Goal: Task Accomplishment & Management: Use online tool/utility

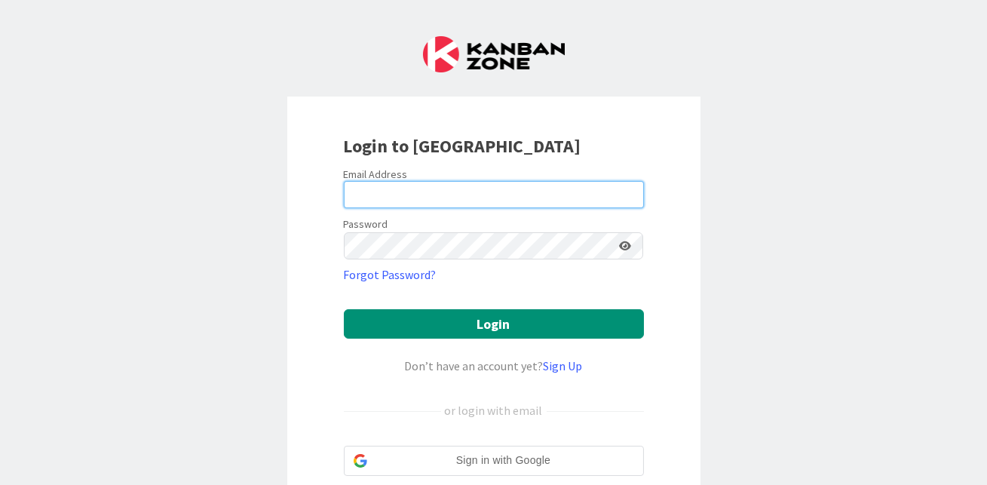
click at [400, 186] on input "email" at bounding box center [494, 194] width 300 height 27
click at [479, 186] on input "email" at bounding box center [494, 194] width 300 height 27
type input "[PERSON_NAME][EMAIL_ADDRESS][DOMAIN_NAME]"
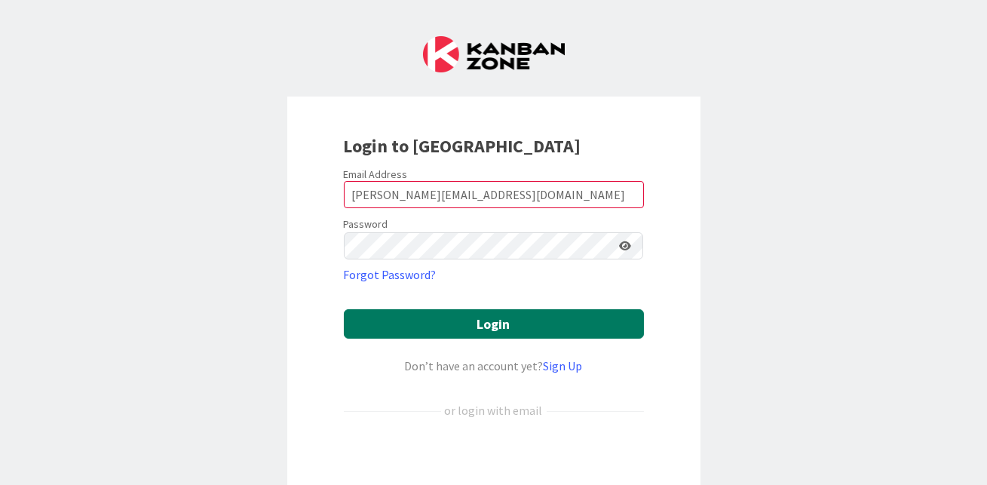
click at [480, 337] on button "Login" at bounding box center [494, 323] width 300 height 29
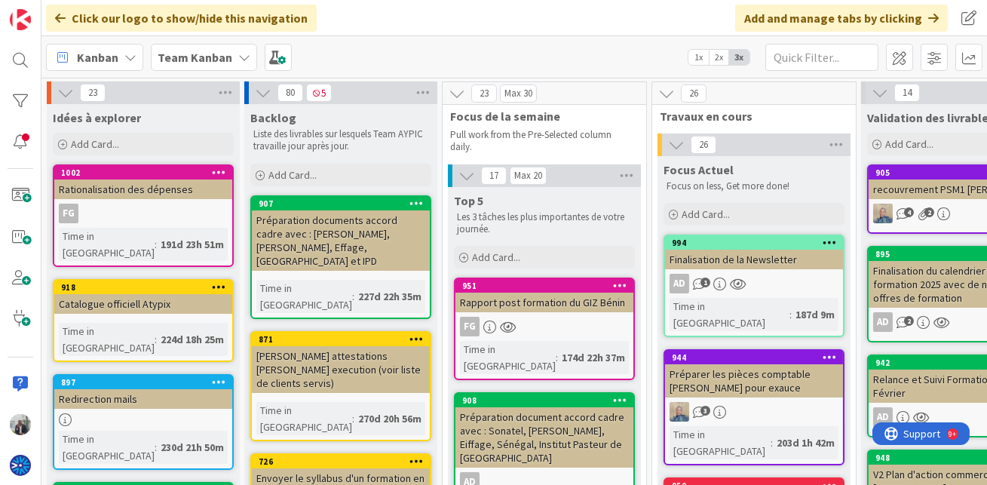
click at [201, 46] on div "Team Kanban" at bounding box center [204, 57] width 106 height 27
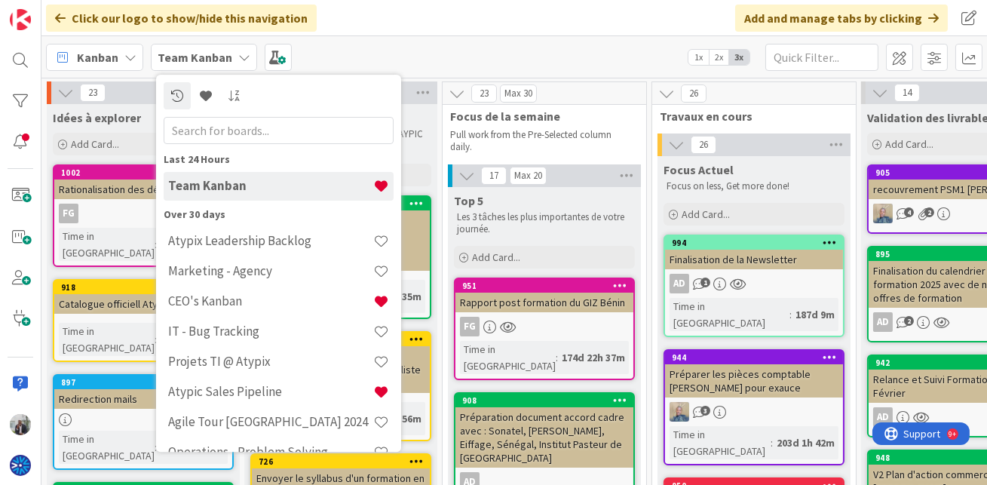
click at [202, 58] on b "Team Kanban" at bounding box center [195, 57] width 75 height 15
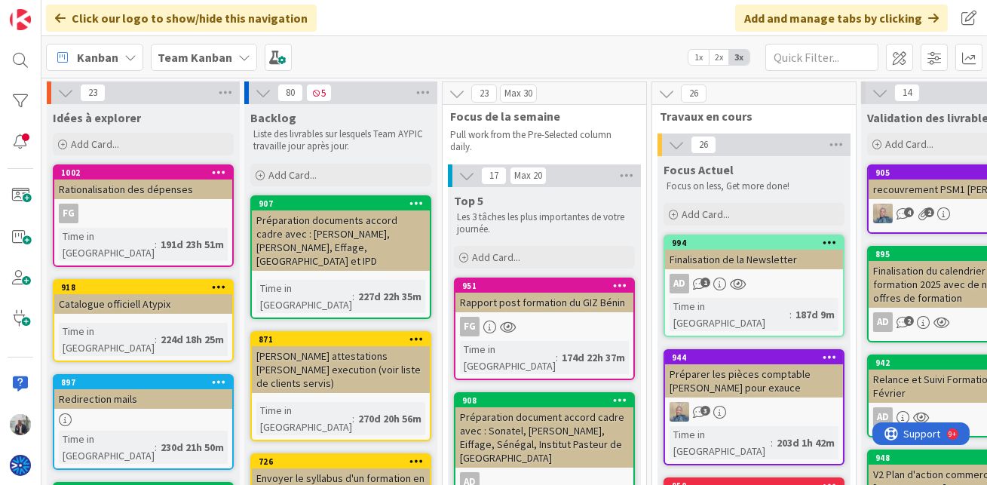
click at [200, 57] on b "Team Kanban" at bounding box center [195, 57] width 75 height 15
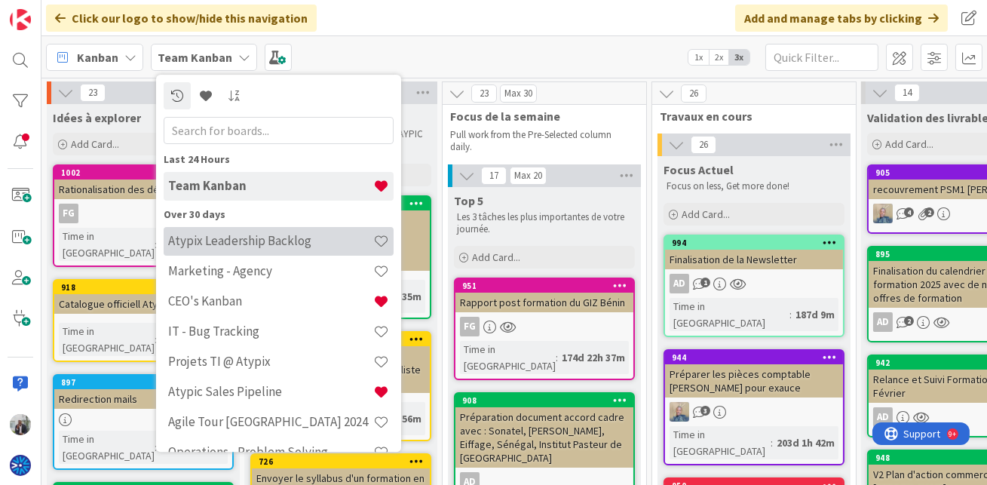
click at [213, 239] on h4 "Atypix Leadership Backlog" at bounding box center [270, 240] width 205 height 15
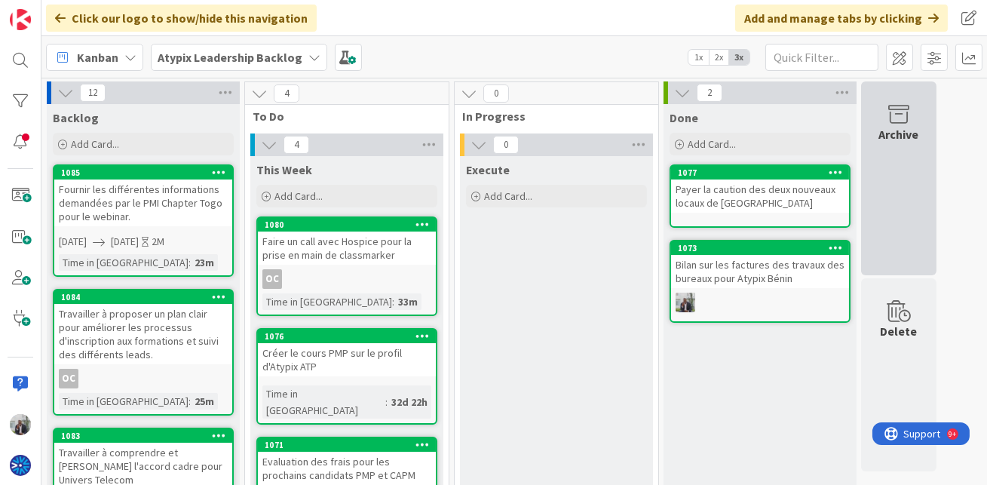
click at [918, 158] on div "Archive" at bounding box center [898, 178] width 75 height 194
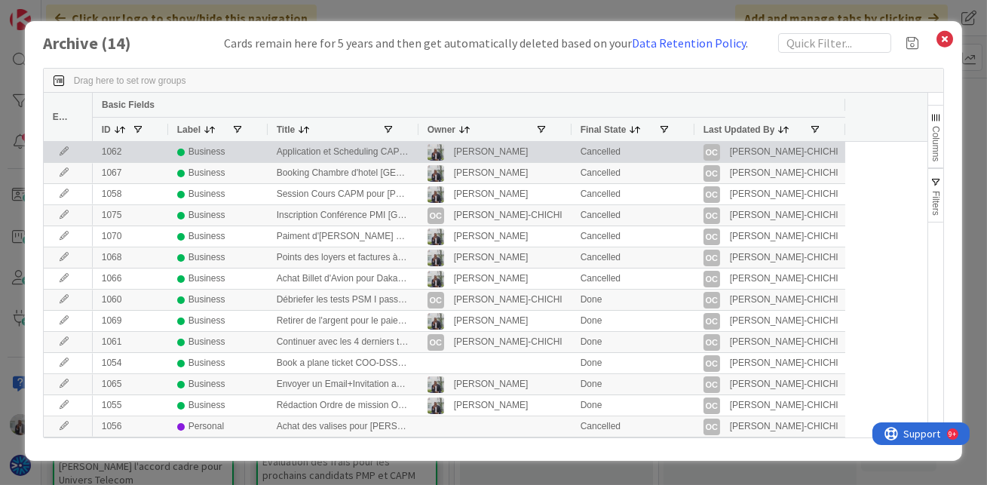
click at [239, 155] on div "Business" at bounding box center [217, 152] width 81 height 19
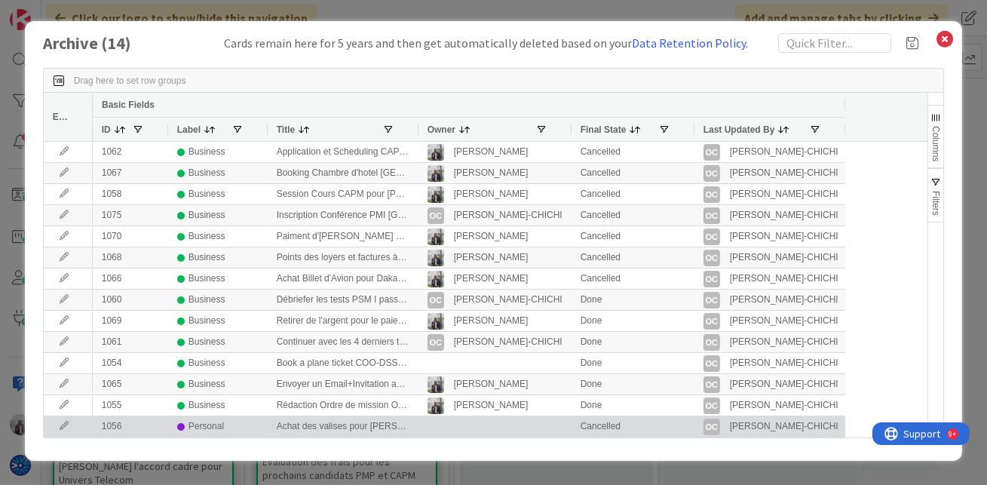
click at [248, 422] on div "Personal" at bounding box center [217, 426] width 81 height 19
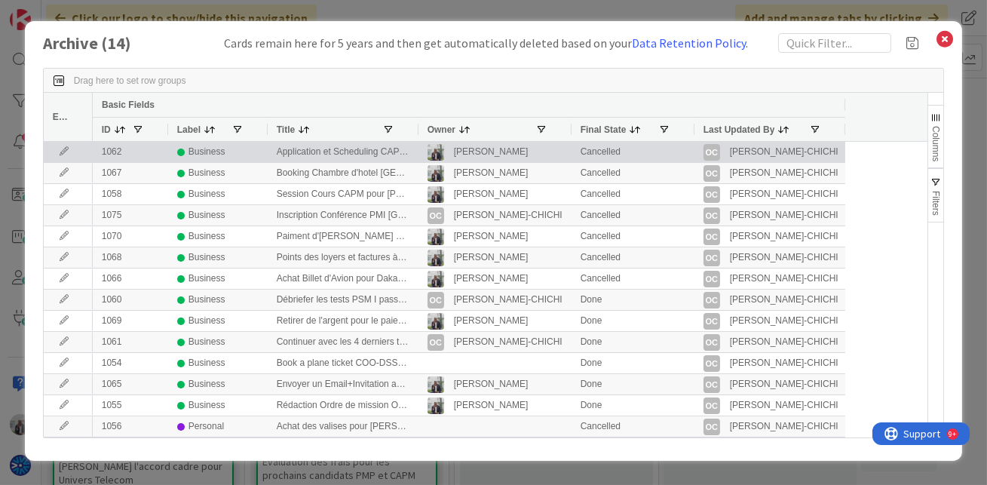
click at [60, 152] on icon at bounding box center [64, 151] width 23 height 9
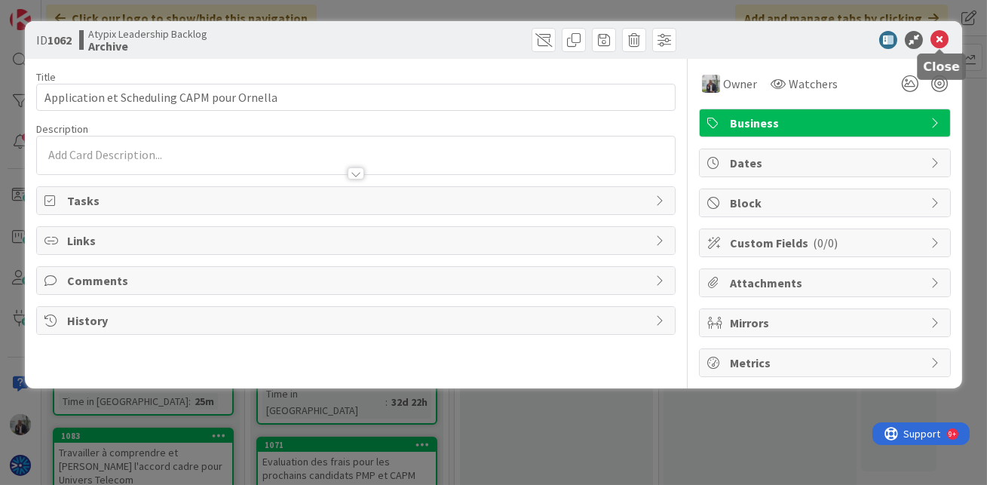
click at [941, 37] on icon at bounding box center [939, 40] width 18 height 18
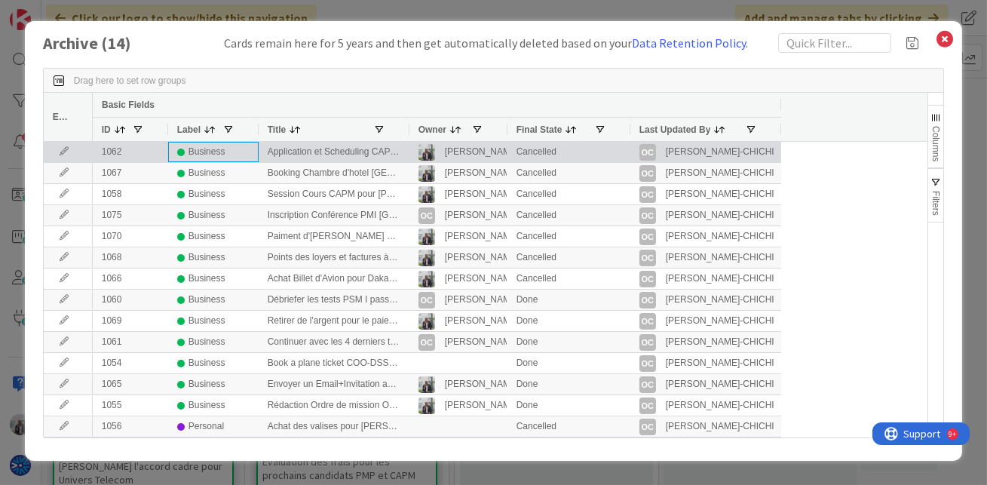
click at [207, 155] on div "Business" at bounding box center [207, 152] width 37 height 19
click at [289, 151] on div "Application et Scheduling CAPM pour Ornella" at bounding box center [334, 152] width 151 height 20
click at [279, 154] on div "Application et Scheduling CAPM pour Ornella" at bounding box center [334, 152] width 151 height 20
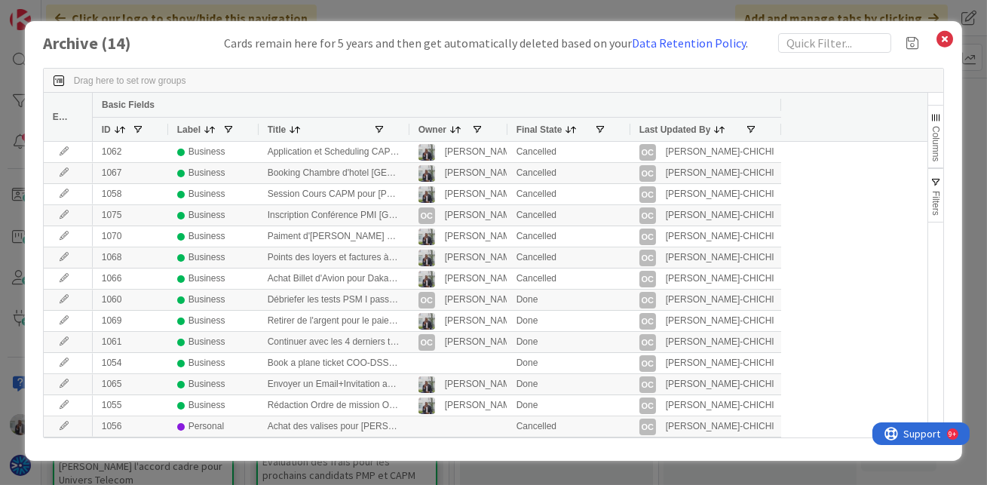
click at [936, 130] on span "Columns" at bounding box center [935, 143] width 11 height 35
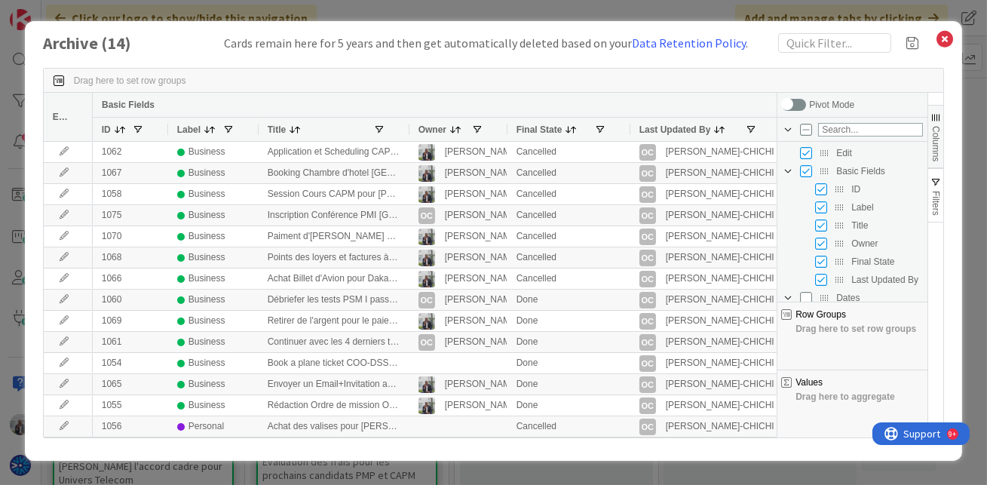
click at [752, 79] on div "Drag here to set row groups" at bounding box center [494, 81] width 900 height 24
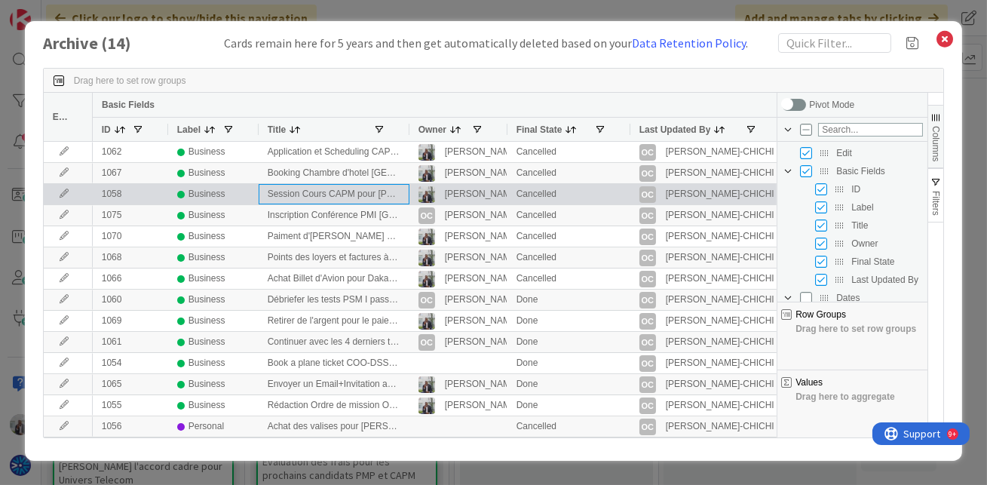
click at [290, 198] on div "Session Cours CAPM pour [PERSON_NAME]" at bounding box center [334, 194] width 151 height 20
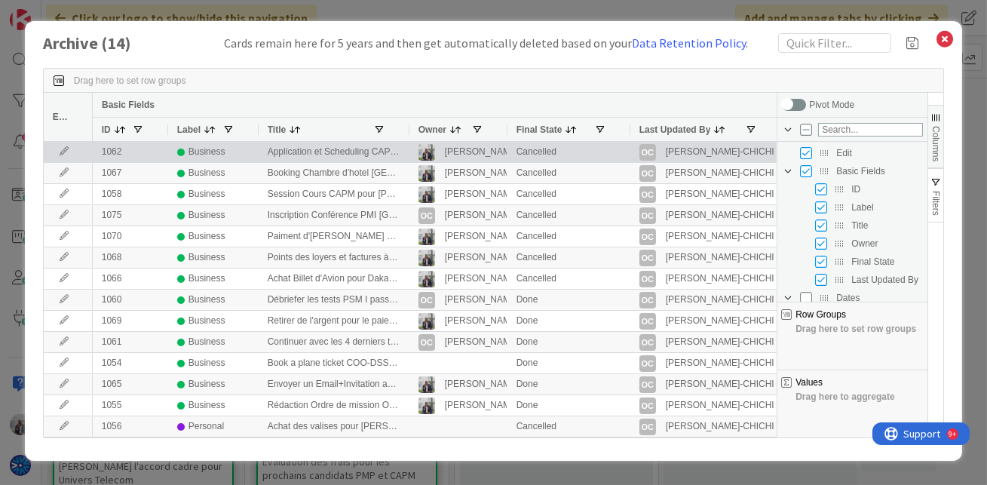
click at [319, 147] on div "Application et Scheduling CAPM pour Ornella" at bounding box center [334, 152] width 151 height 20
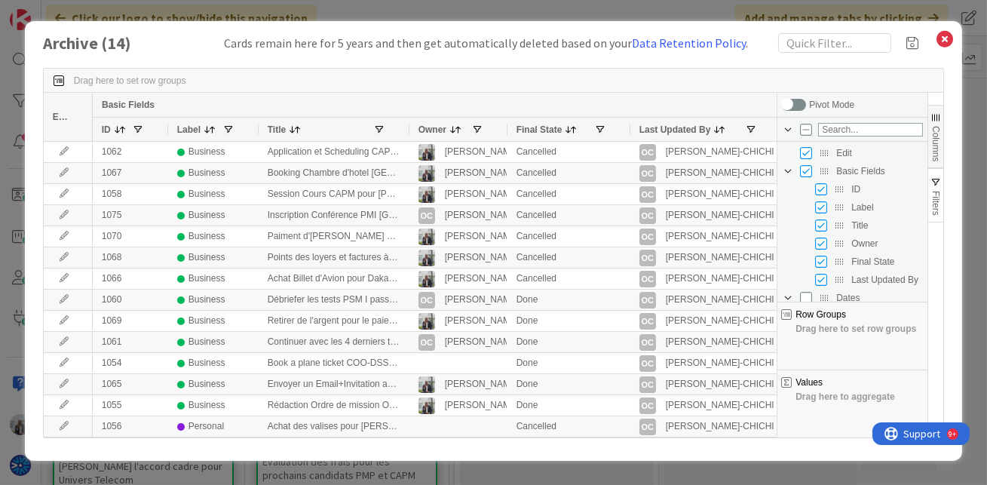
click at [943, 126] on button "Columns" at bounding box center [935, 136] width 15 height 63
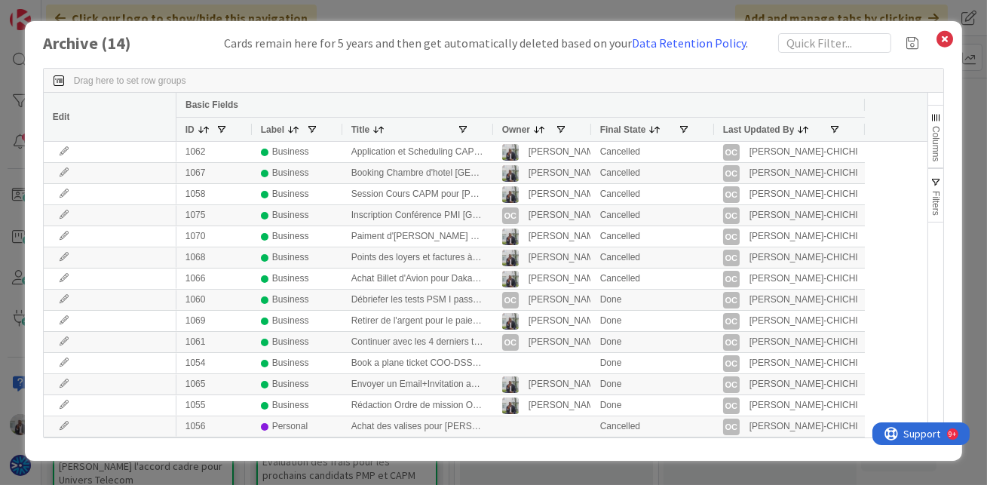
drag, startPoint x: 90, startPoint y: 112, endPoint x: 174, endPoint y: 112, distance: 83.7
click at [174, 112] on div at bounding box center [176, 117] width 6 height 48
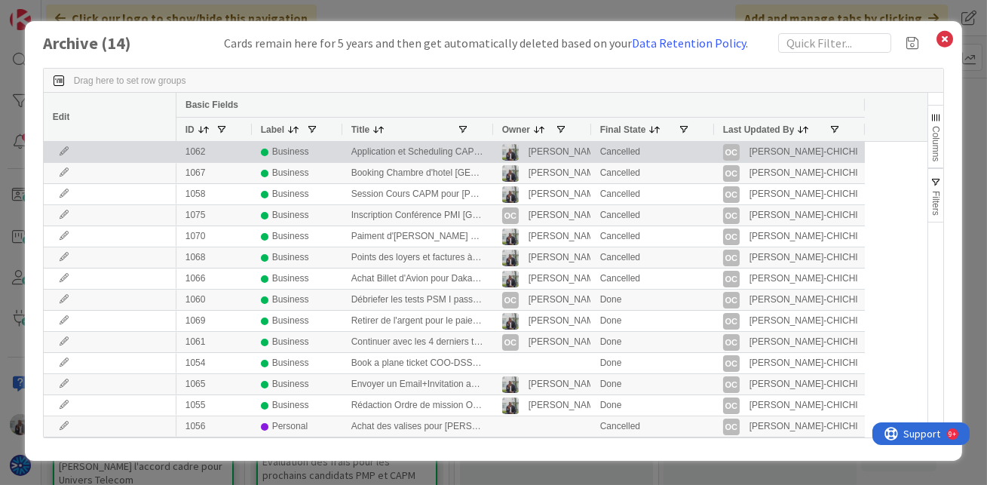
click at [234, 155] on div "1062" at bounding box center [213, 152] width 75 height 20
click at [299, 156] on div "Business" at bounding box center [290, 152] width 37 height 19
click at [398, 156] on div "Application et Scheduling CAPM pour Ornella" at bounding box center [417, 152] width 151 height 20
click at [394, 156] on div "Application et Scheduling CAPM pour Ornella" at bounding box center [417, 152] width 151 height 20
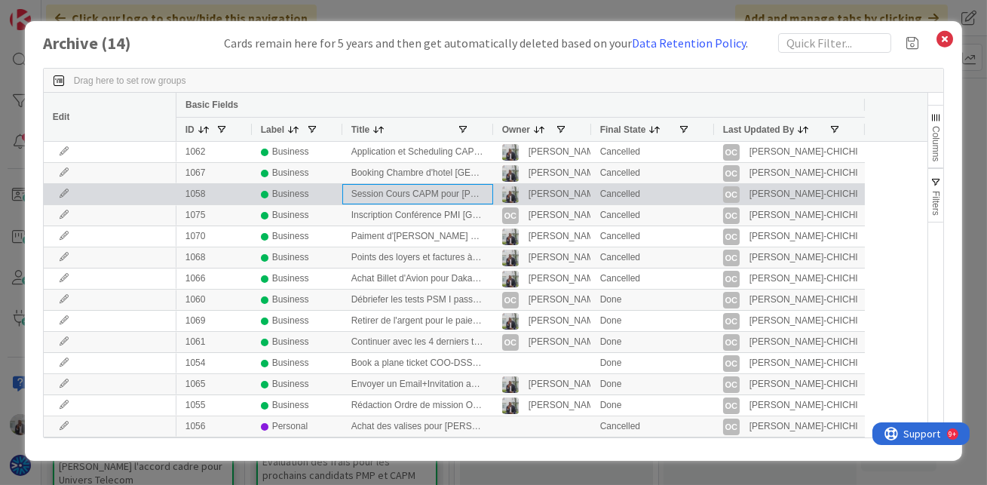
click at [392, 185] on div "Session Cours CAPM pour [PERSON_NAME]" at bounding box center [417, 194] width 151 height 20
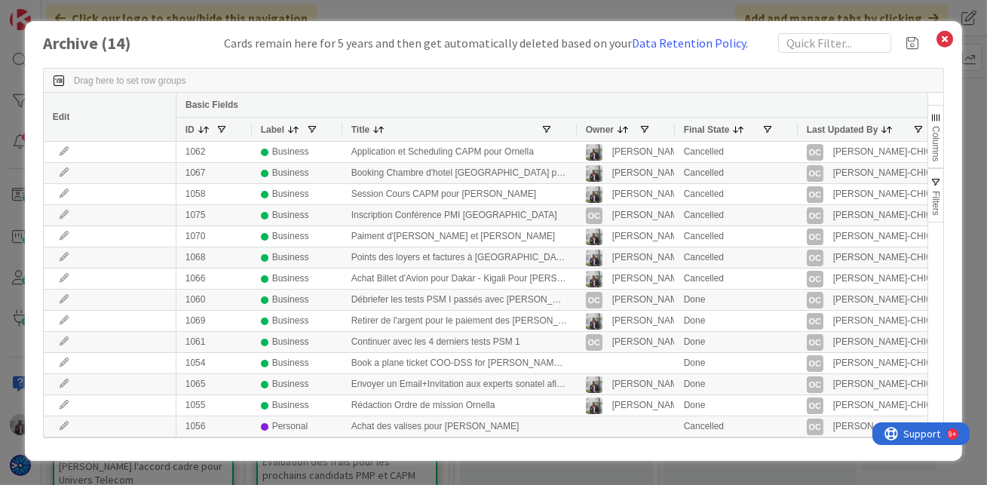
drag, startPoint x: 491, startPoint y: 131, endPoint x: 575, endPoint y: 141, distance: 84.3
click at [575, 141] on div "Edit Basic Fields ID Label Title Owner Final State Last Updated By 1062 Busines…" at bounding box center [486, 265] width 884 height 345
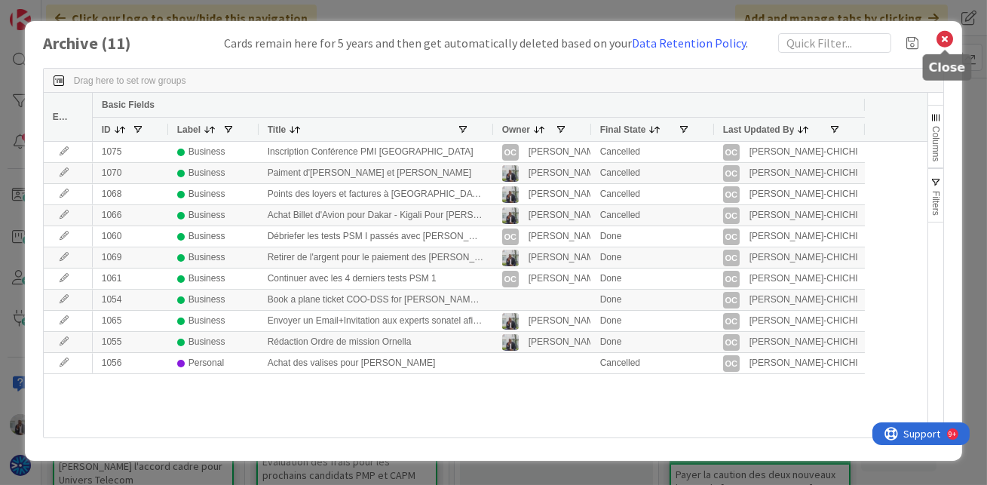
click at [945, 39] on icon at bounding box center [945, 39] width 20 height 21
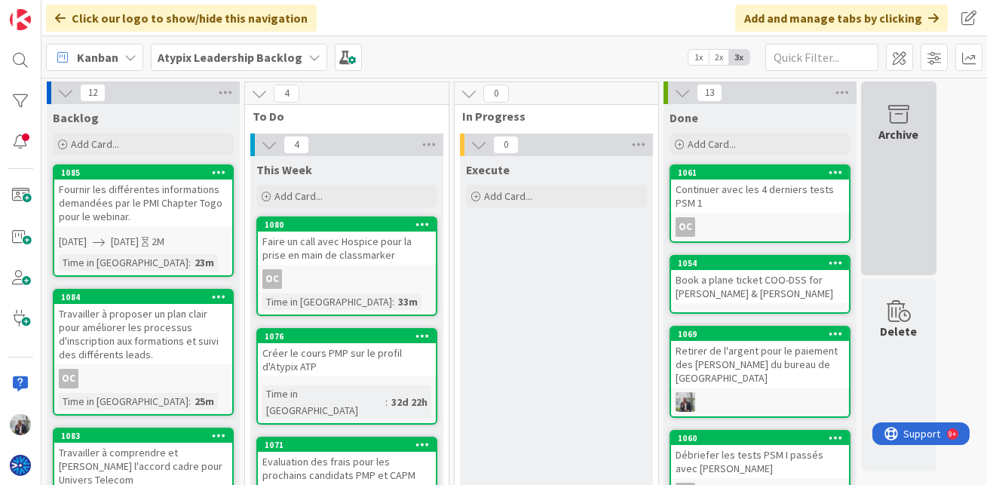
click at [902, 140] on div "Archive" at bounding box center [899, 134] width 40 height 18
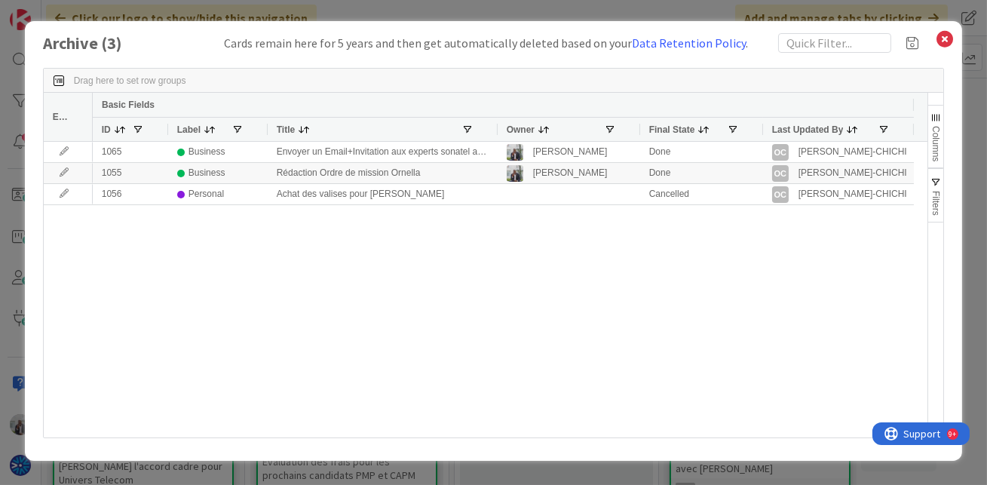
drag, startPoint x: 417, startPoint y: 132, endPoint x: 496, endPoint y: 127, distance: 79.3
click at [496, 127] on div at bounding box center [497, 129] width 6 height 23
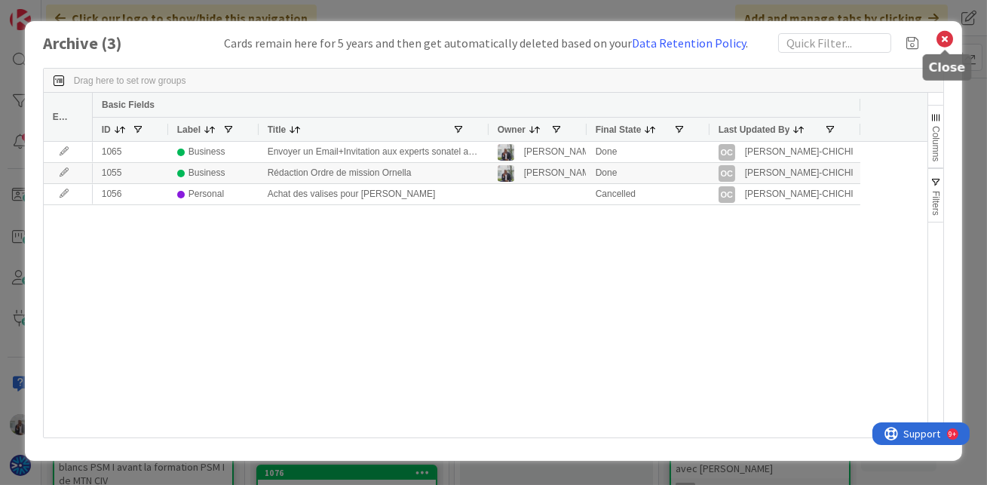
click at [949, 42] on icon at bounding box center [945, 39] width 20 height 21
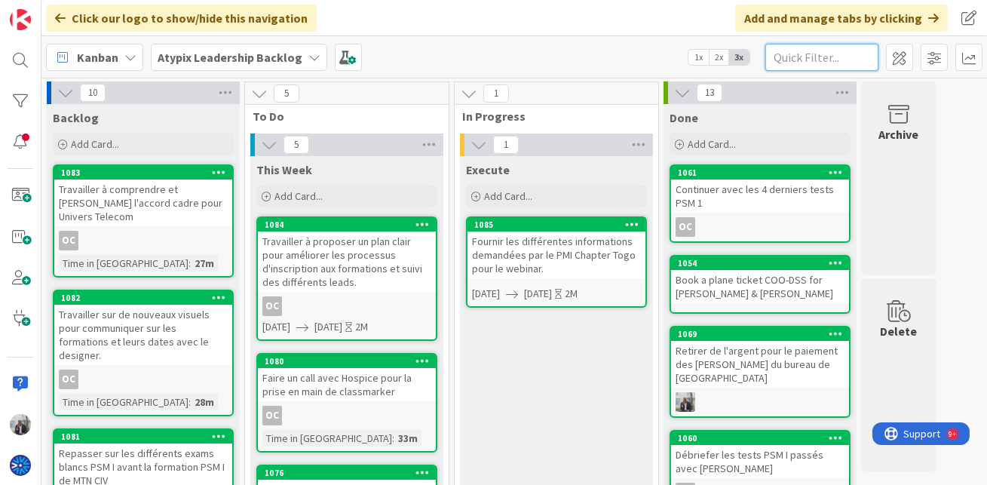
click at [841, 54] on input "text" at bounding box center [821, 57] width 113 height 27
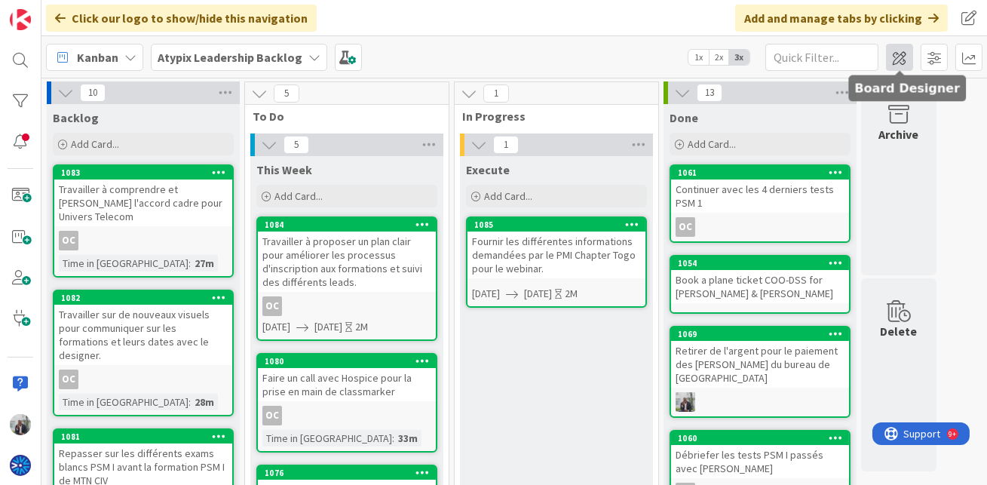
click at [897, 62] on span at bounding box center [899, 57] width 27 height 27
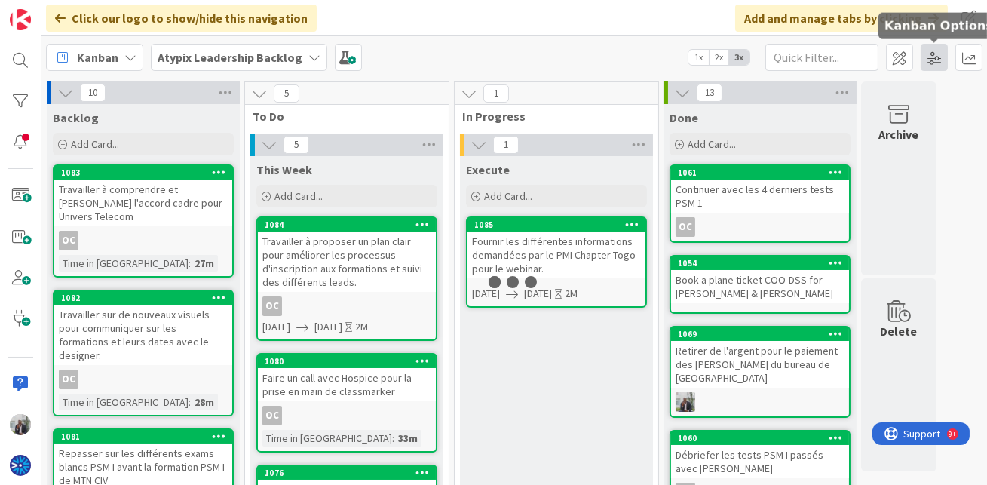
click at [932, 61] on span at bounding box center [934, 57] width 27 height 27
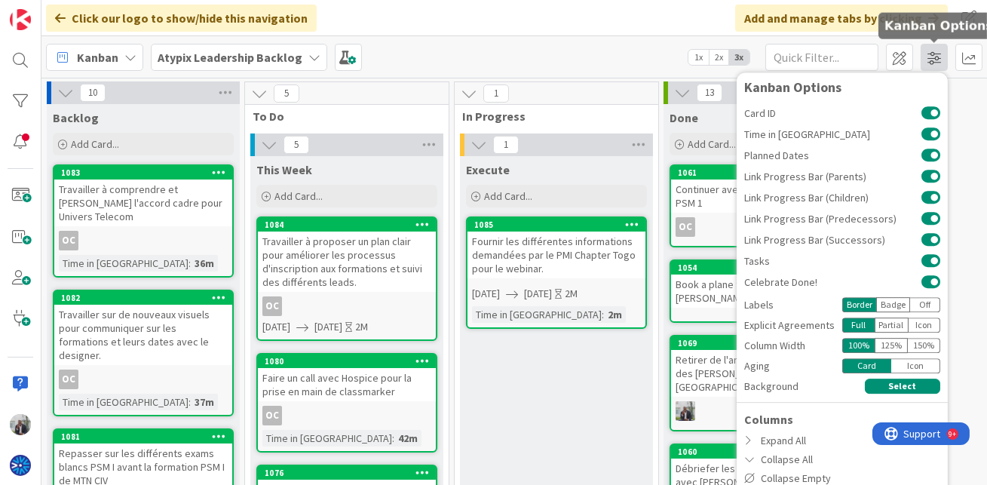
click at [933, 61] on span at bounding box center [934, 57] width 27 height 27
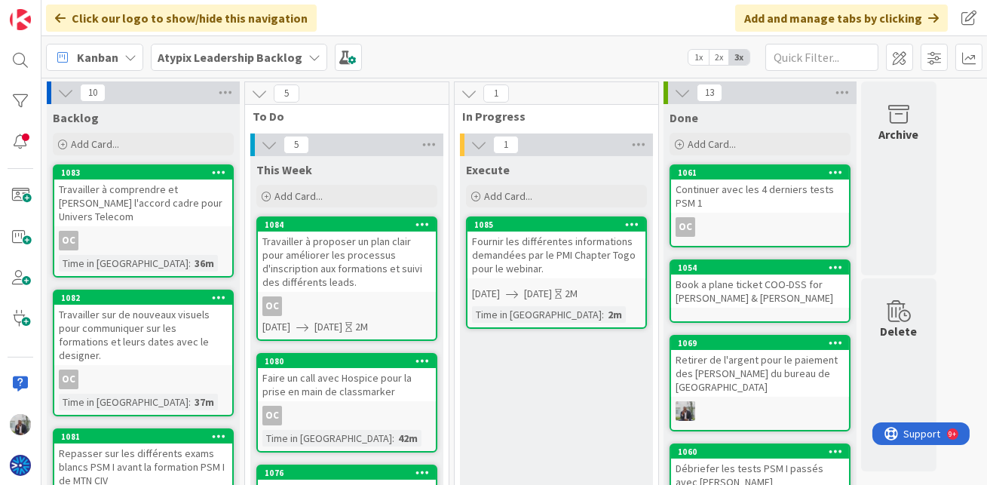
click at [716, 59] on span "2x" at bounding box center [719, 57] width 20 height 15
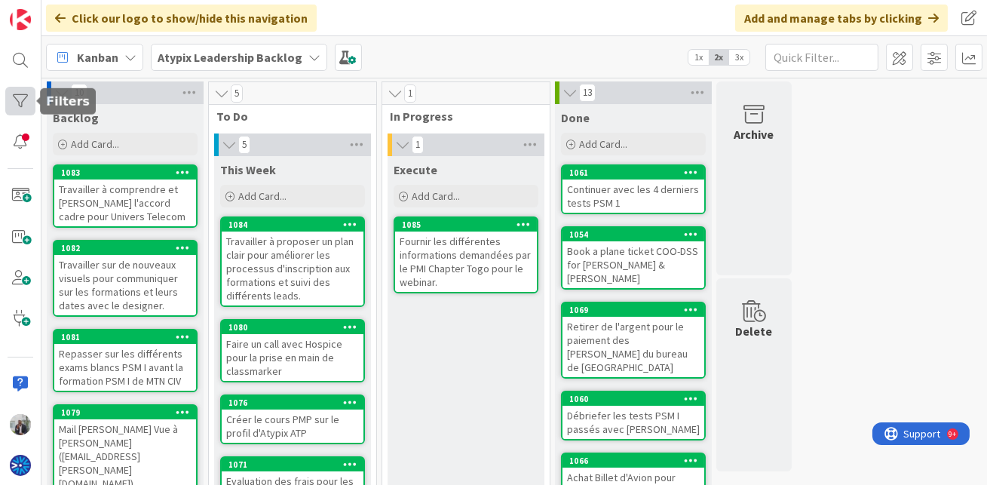
click at [20, 103] on div at bounding box center [20, 101] width 30 height 29
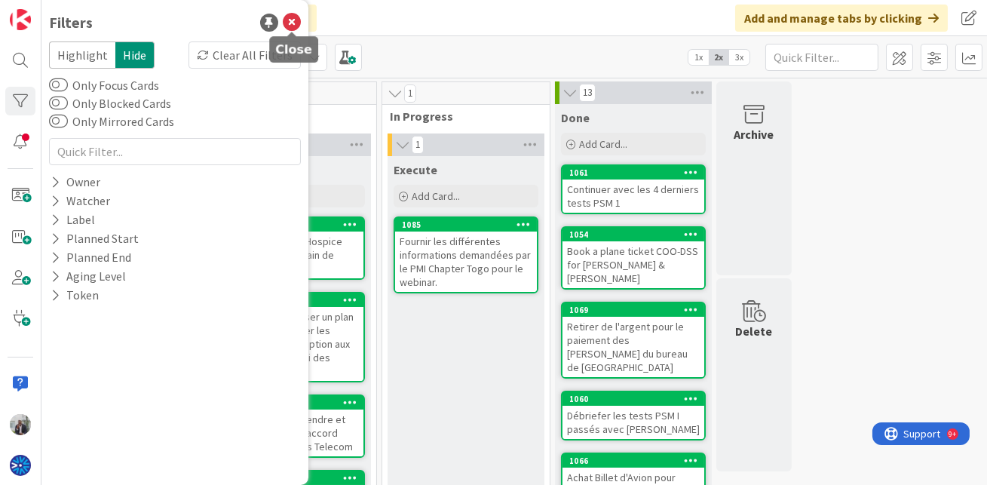
click at [296, 29] on icon at bounding box center [292, 23] width 18 height 18
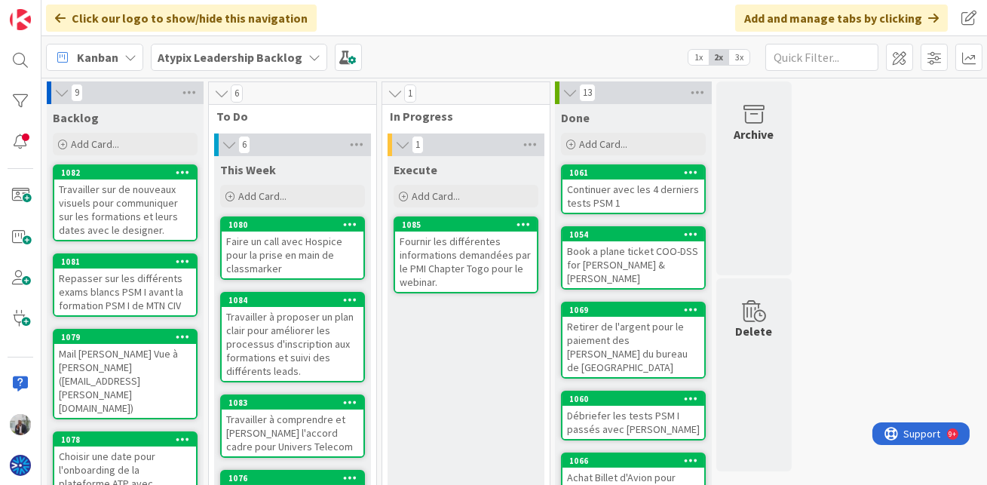
click at [740, 63] on span "3x" at bounding box center [739, 57] width 20 height 15
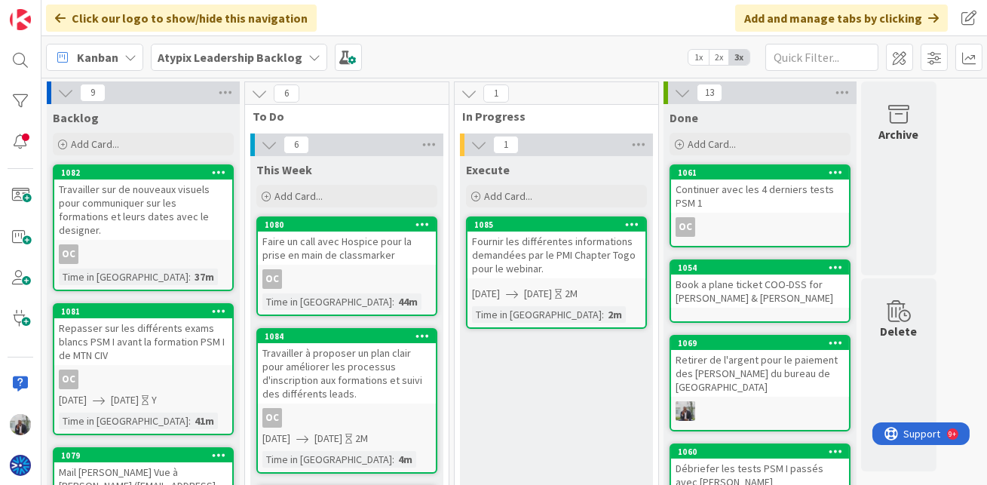
click at [463, 48] on div "Kanban Atypix Leadership Backlog 1x 2x 3x Kanban Options Card ID Time in Column…" at bounding box center [514, 56] width 946 height 41
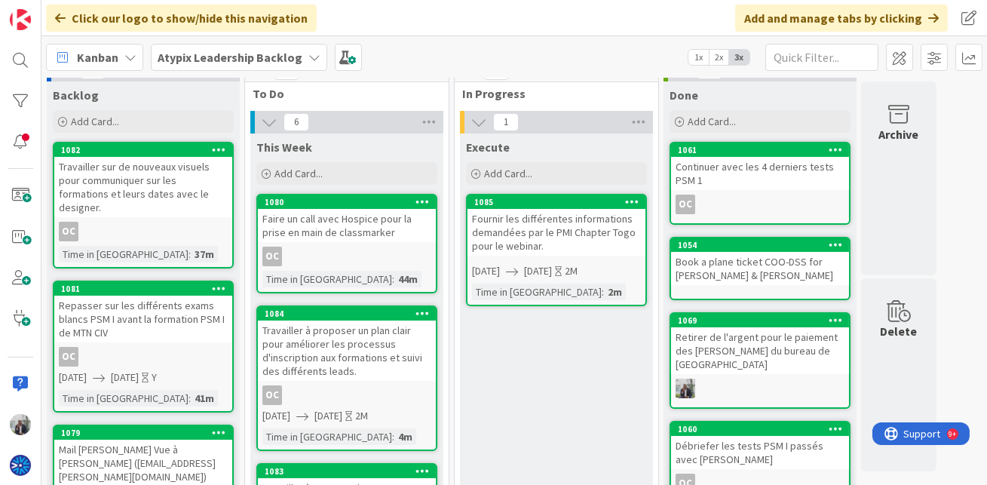
scroll to position [20, 0]
